Goal: Book appointment/travel/reservation

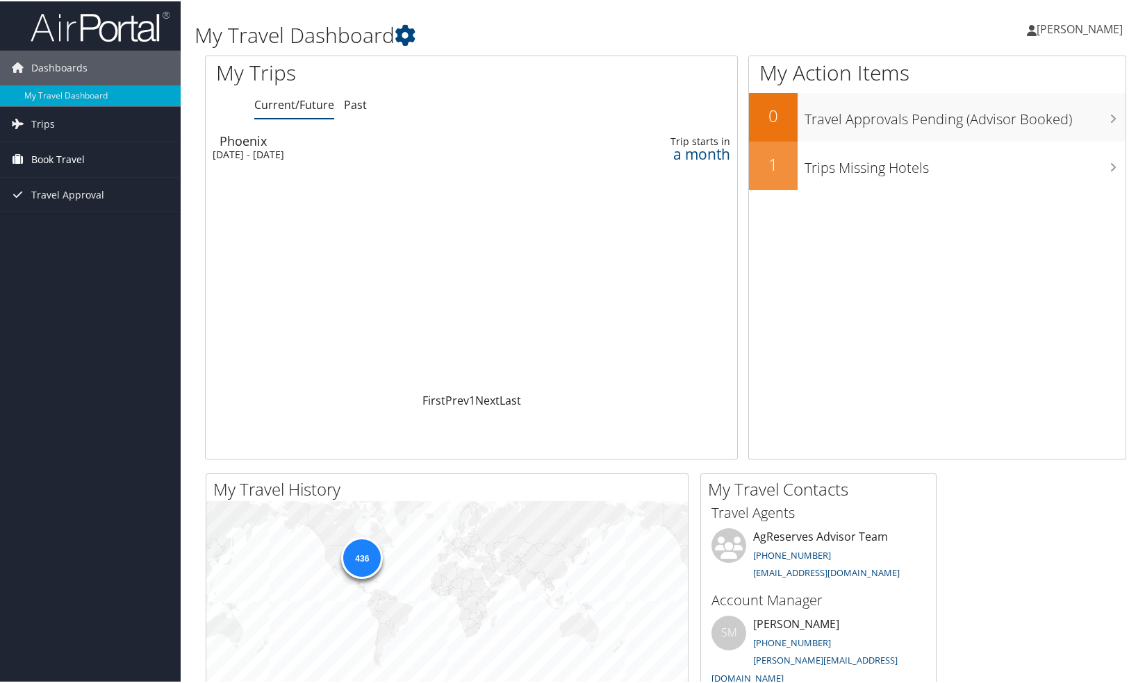
click at [65, 161] on span "Book Travel" at bounding box center [57, 158] width 53 height 35
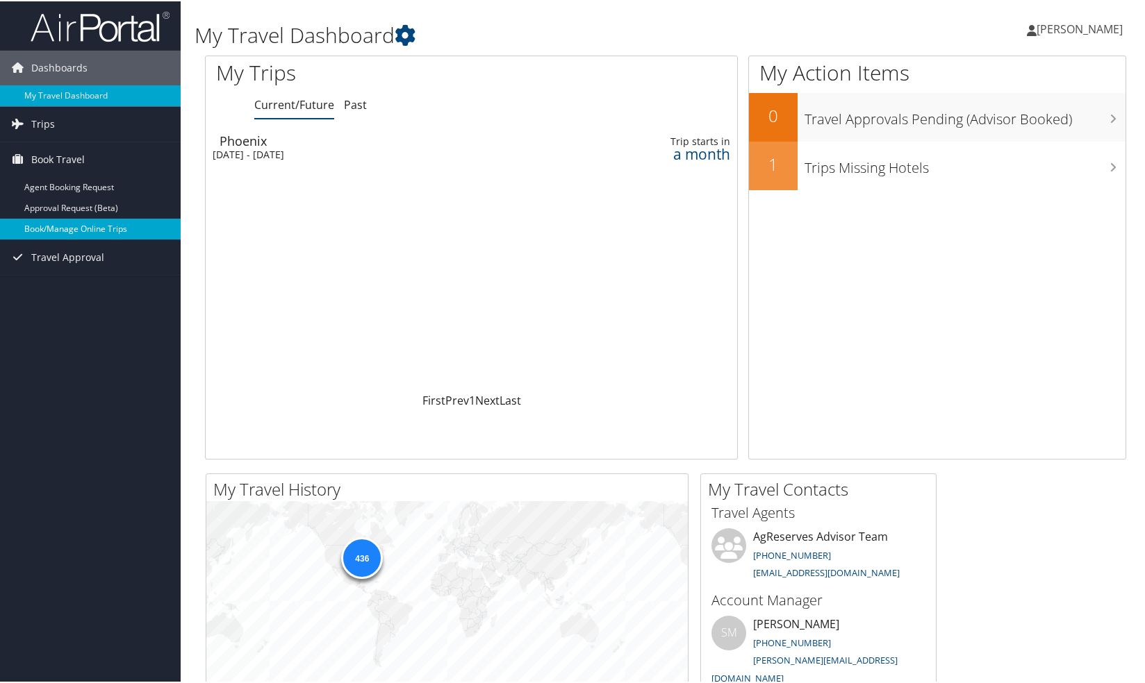
click at [80, 228] on link "Book/Manage Online Trips" at bounding box center [90, 227] width 181 height 21
